Goal: Transaction & Acquisition: Download file/media

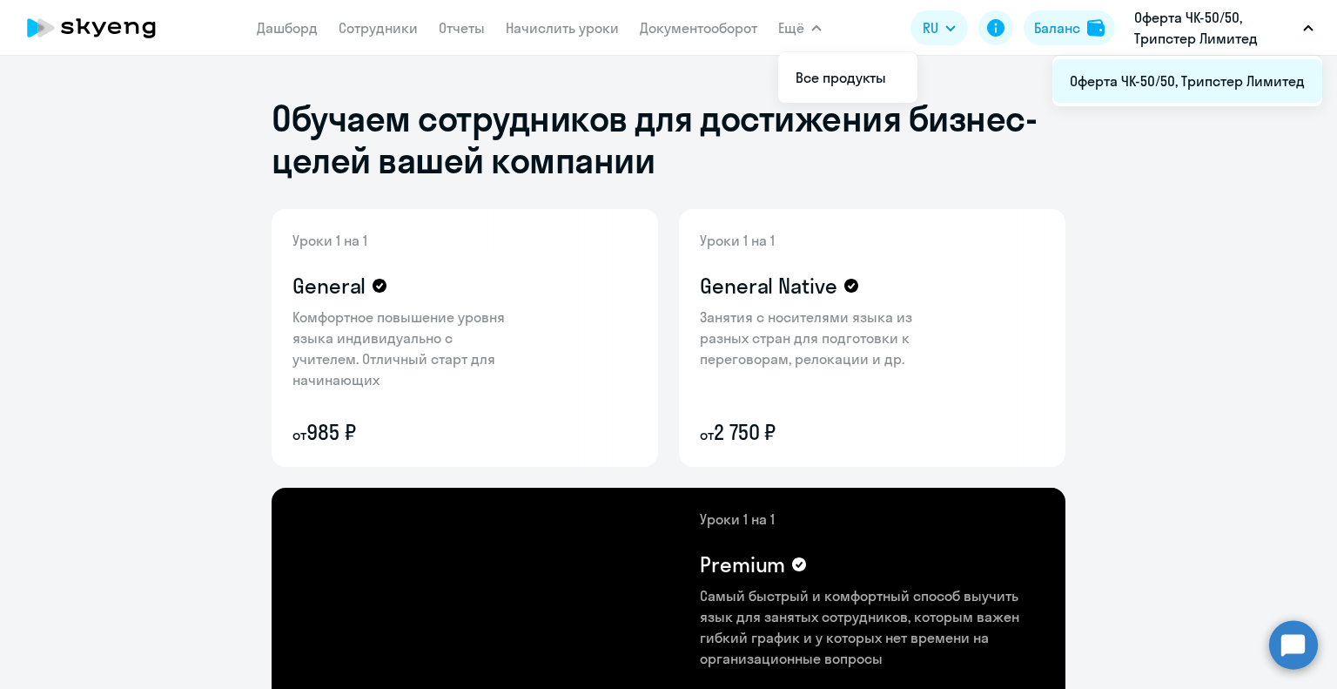
click at [1195, 70] on li "Оферта ЧК-50/50, Трипстер Лимитед" at bounding box center [1187, 81] width 270 height 44
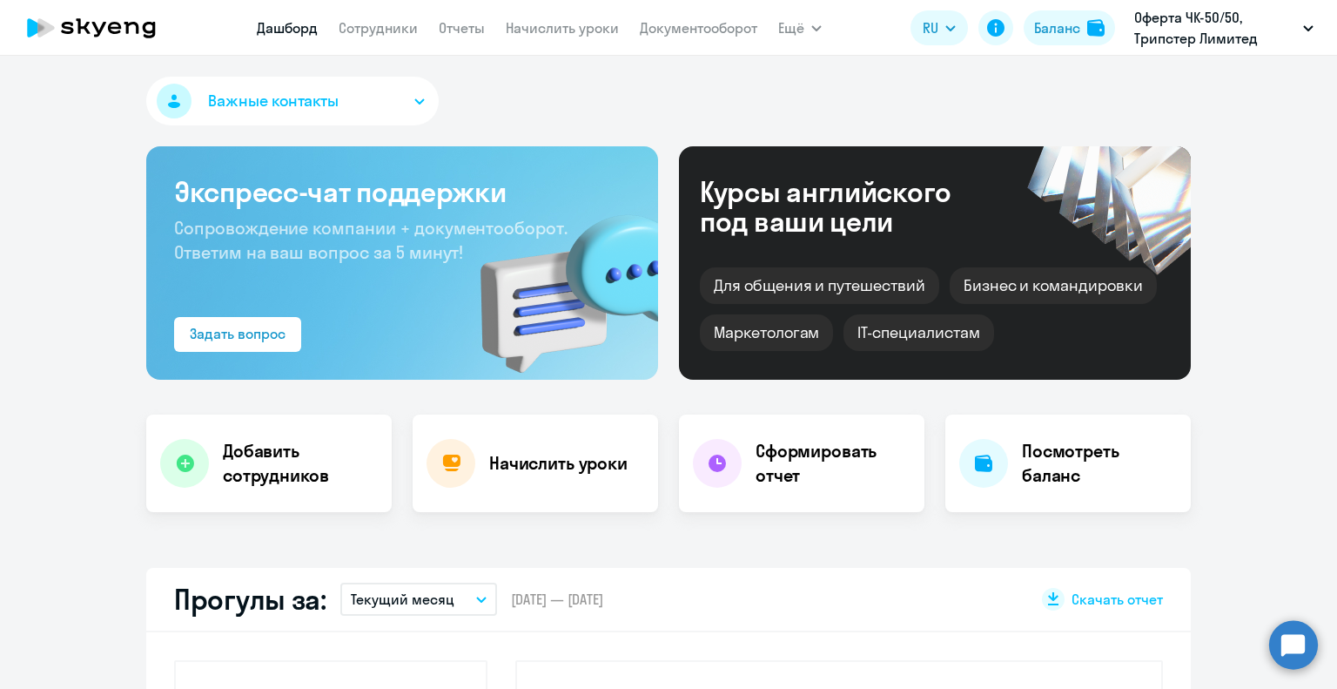
select select "30"
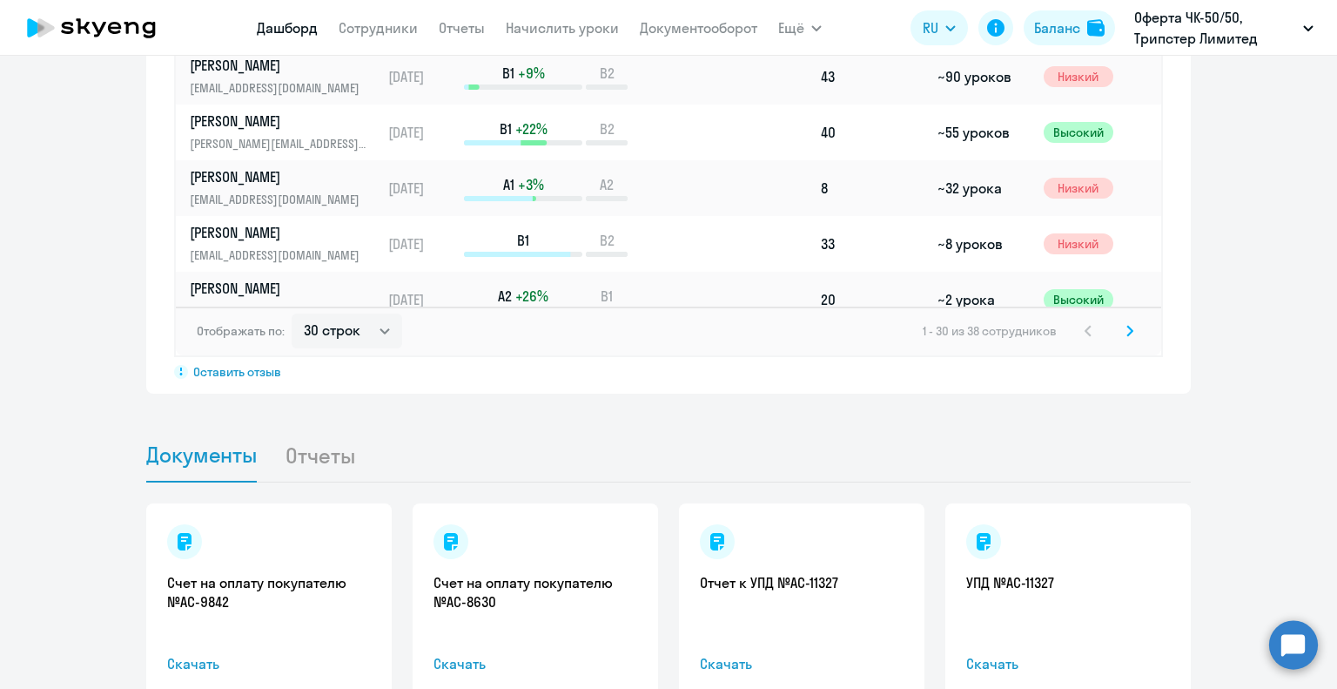
scroll to position [1469, 0]
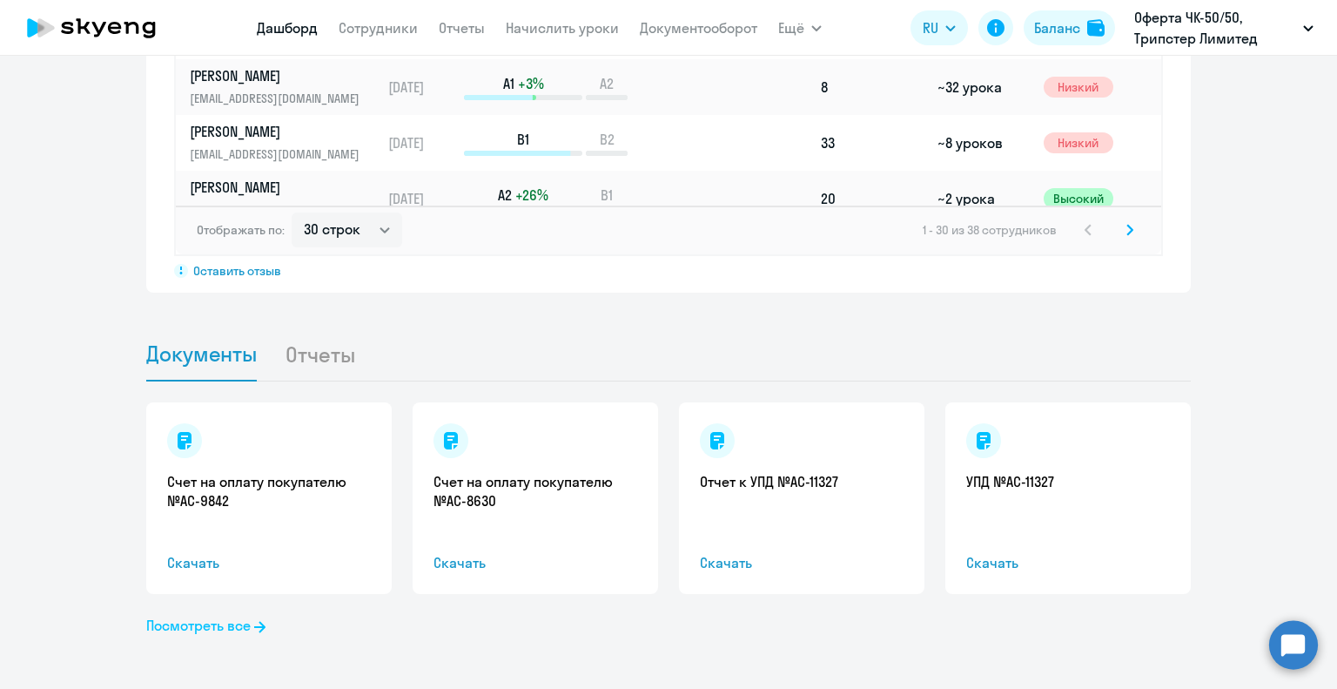
click at [199, 619] on link "Посмотреть все" at bounding box center [205, 625] width 119 height 21
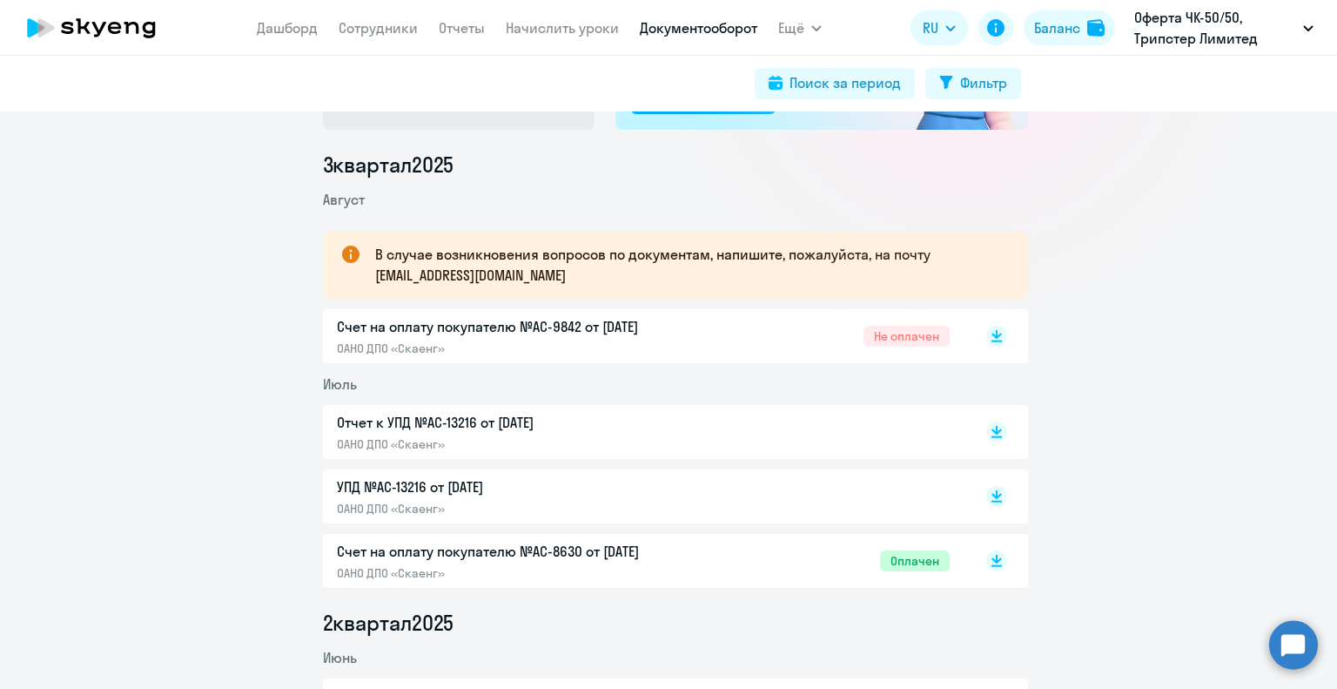
scroll to position [174, 0]
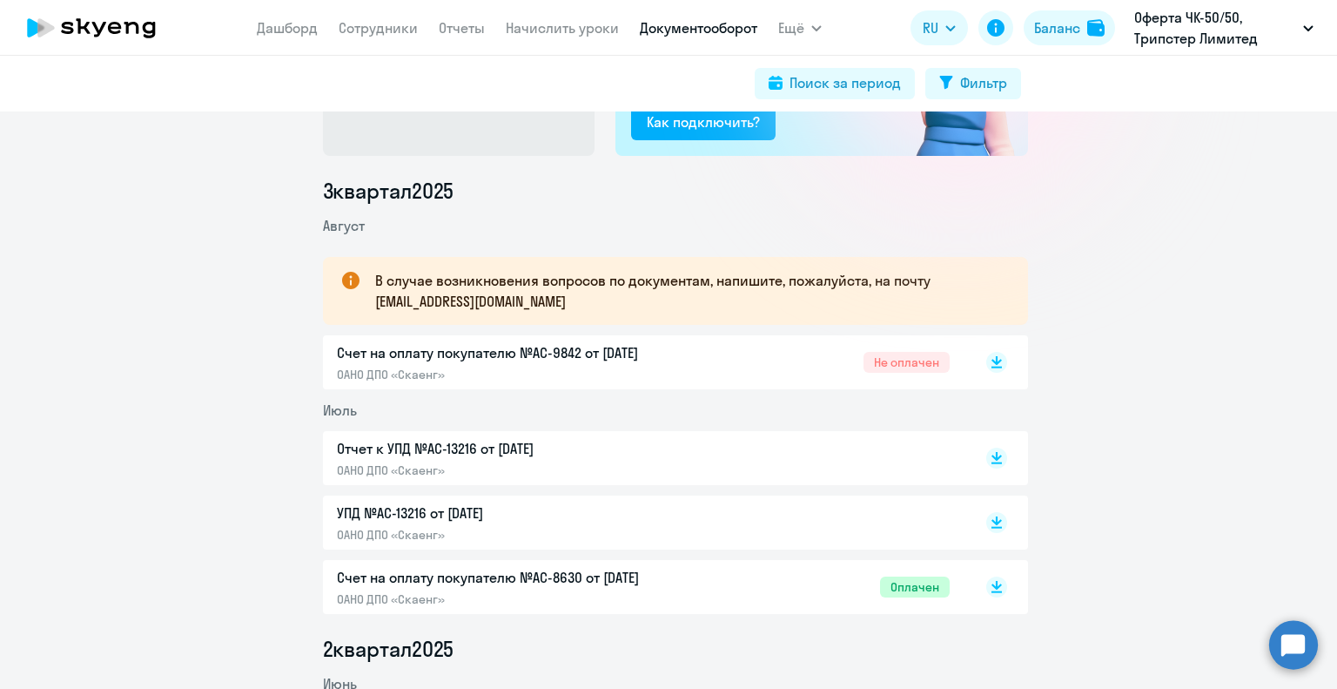
click at [541, 575] on p "Счет на оплату покупателю №AC-8630 от [DATE]" at bounding box center [520, 577] width 366 height 21
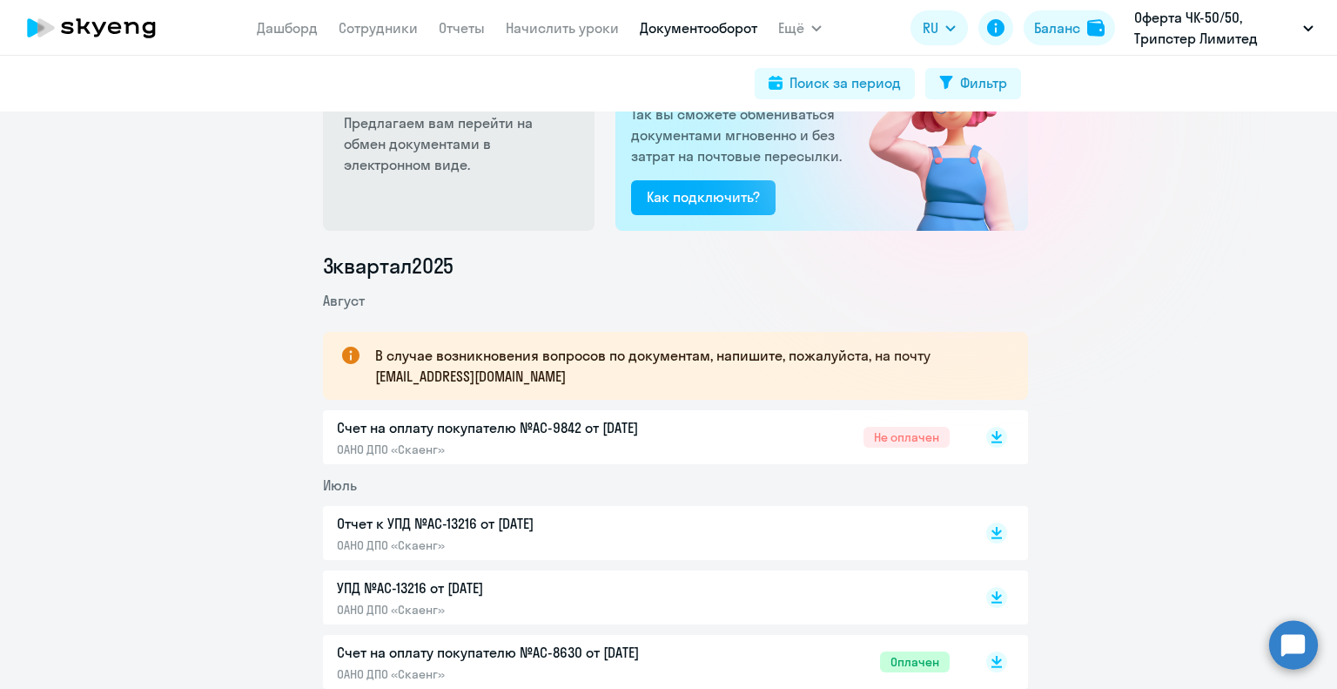
scroll to position [0, 0]
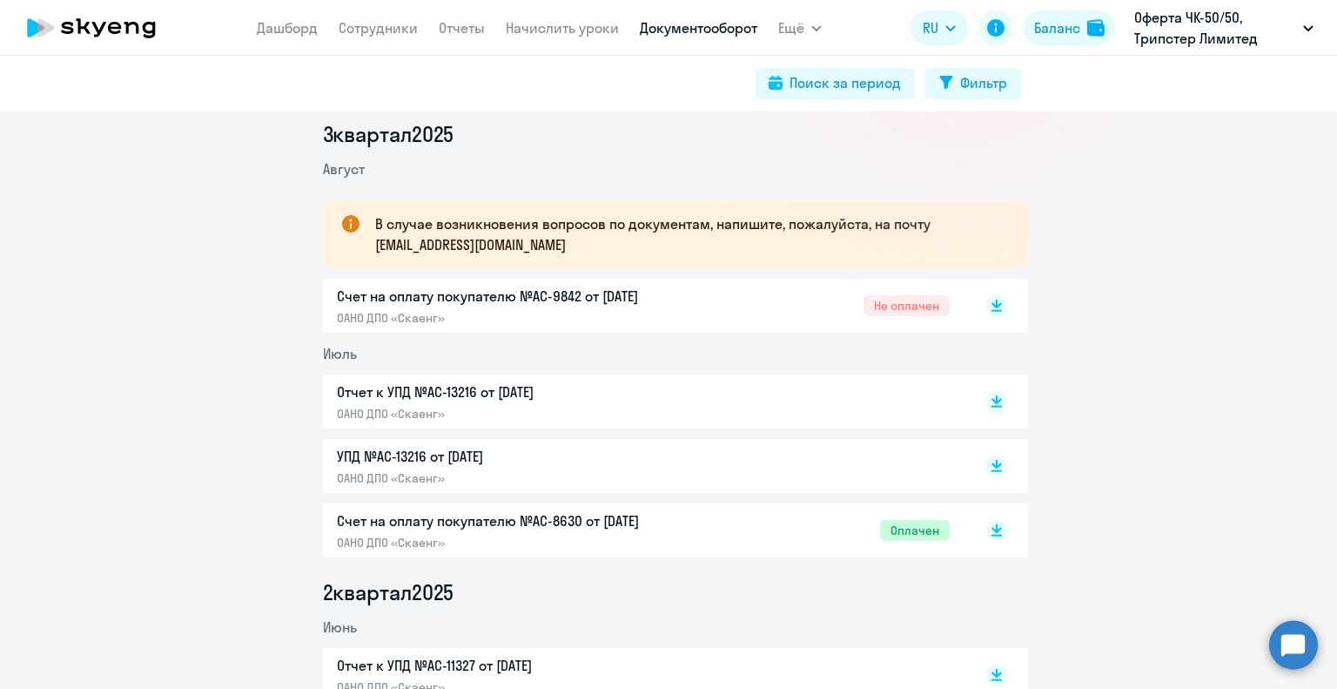
scroll to position [261, 0]
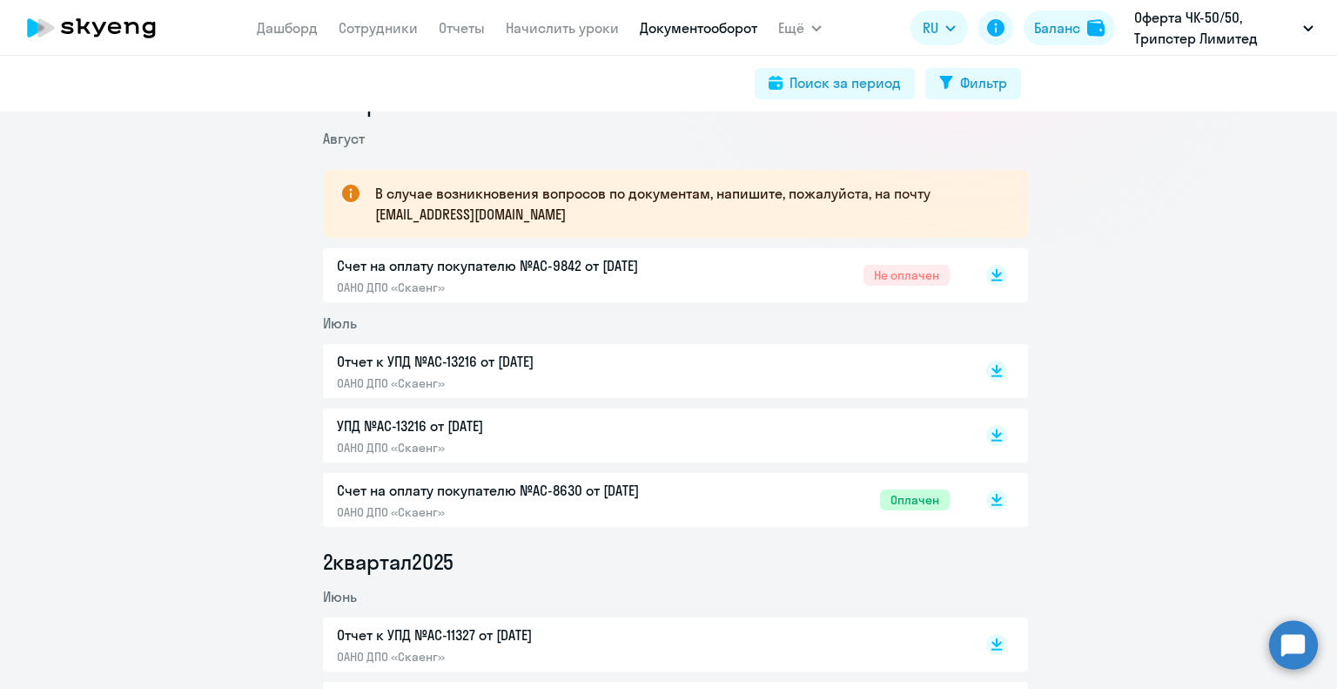
click at [368, 424] on p "УПД №AC-13216 от [DATE]" at bounding box center [520, 425] width 366 height 21
click at [994, 435] on rect at bounding box center [996, 435] width 21 height 21
click at [992, 369] on rect at bounding box center [996, 370] width 21 height 21
click at [992, 272] on icon at bounding box center [997, 271] width 10 height 9
click at [508, 264] on p "Счет на оплату покупателю №AC-9842 от [DATE]" at bounding box center [520, 265] width 366 height 21
